Goal: Task Accomplishment & Management: Manage account settings

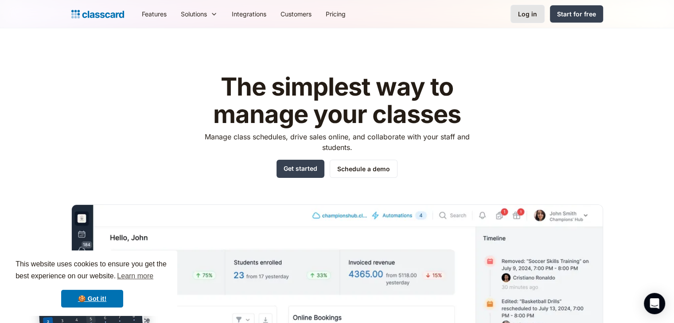
click at [524, 13] on div "Log in" at bounding box center [527, 13] width 19 height 9
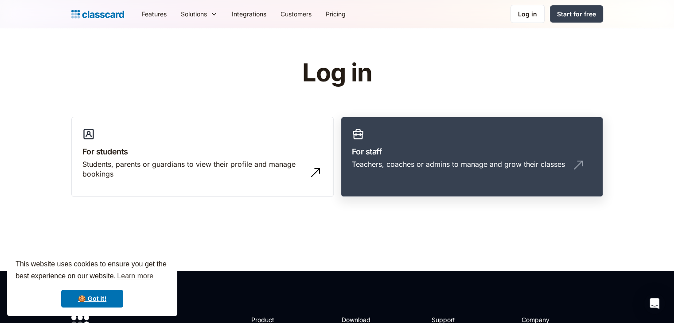
click at [432, 153] on h3 "For staff" at bounding box center [472, 152] width 240 height 12
